Goal: Task Accomplishment & Management: Manage account settings

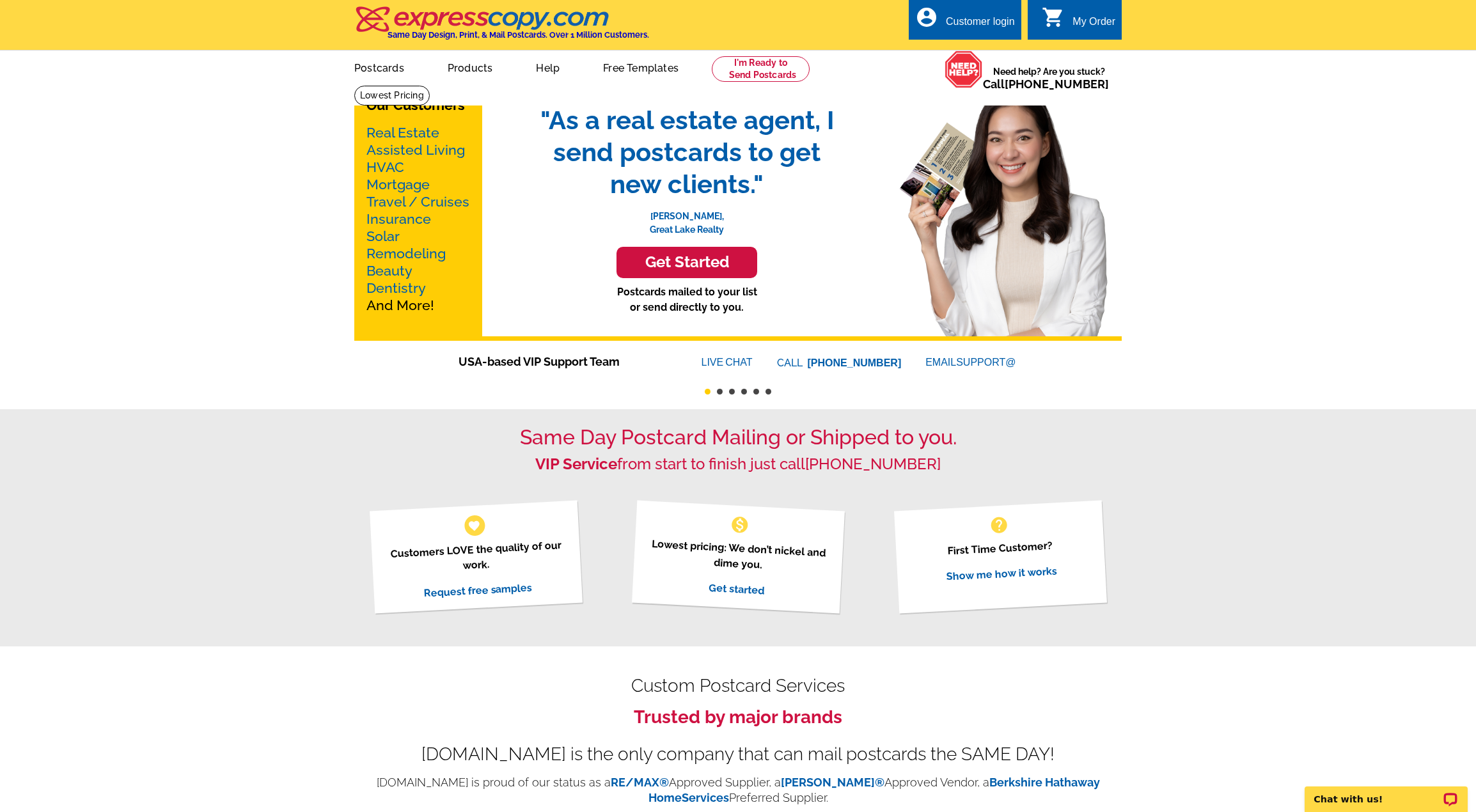
click at [990, 25] on div "Customer login" at bounding box center [979, 24] width 69 height 18
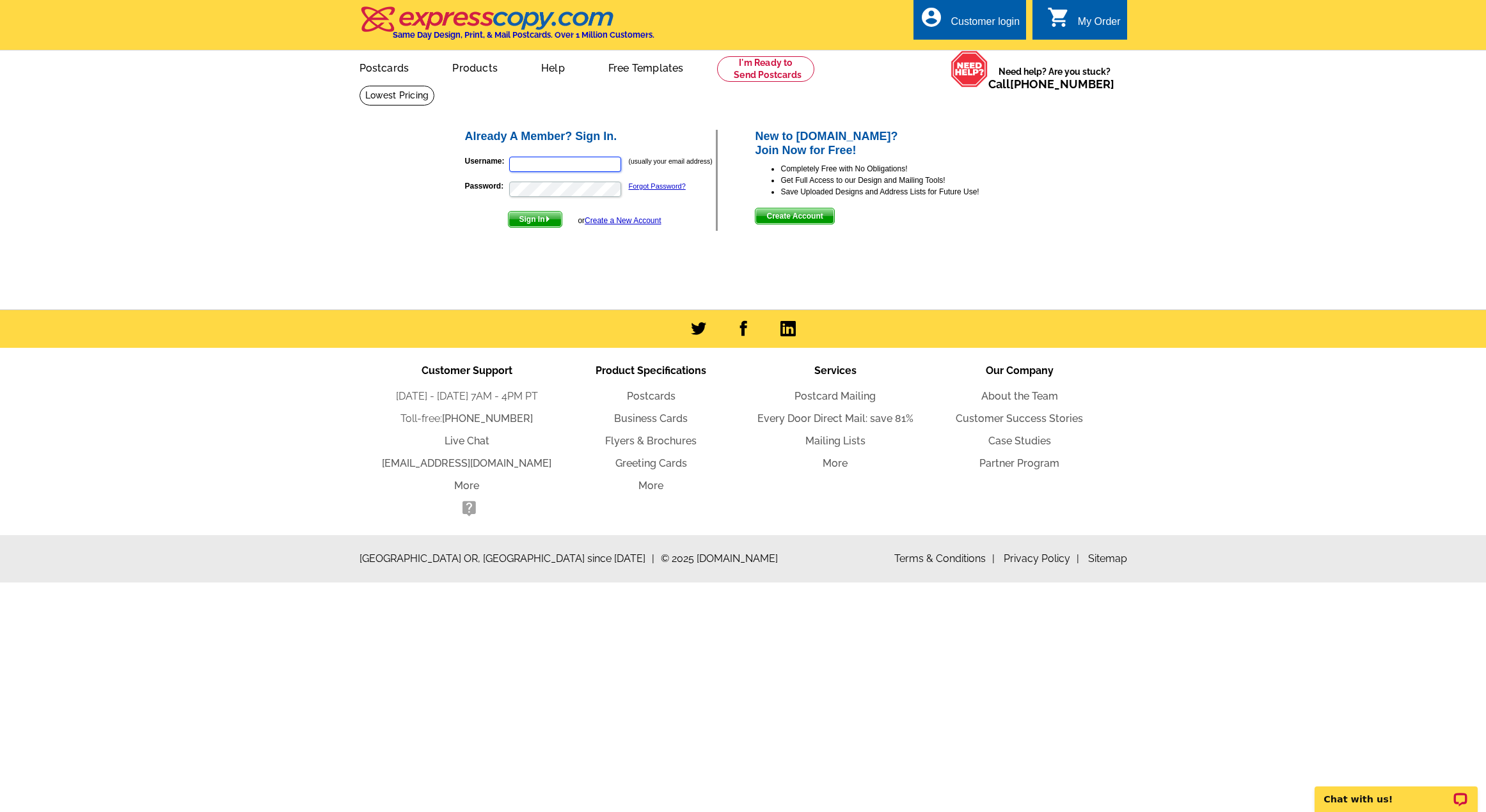
click at [599, 168] on input "Username:" at bounding box center [565, 165] width 112 height 16
paste input "[EMAIL_ADDRESS][DOMAIN_NAME]"
type input "[EMAIL_ADDRESS][DOMAIN_NAME]"
click at [528, 225] on span "Sign In" at bounding box center [535, 219] width 54 height 16
